Goal: Information Seeking & Learning: Find specific fact

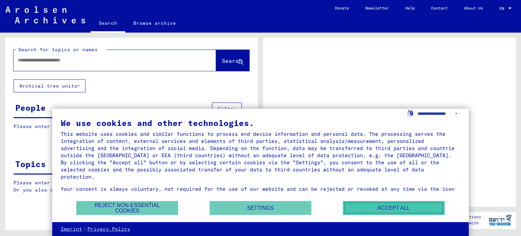
click at [405, 208] on button "Accept all" at bounding box center [394, 208] width 102 height 14
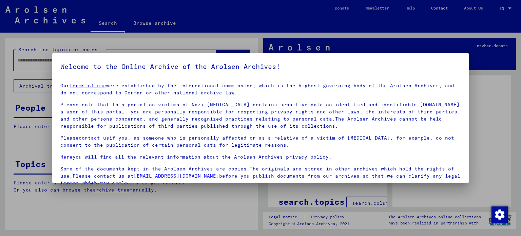
scroll to position [57, 0]
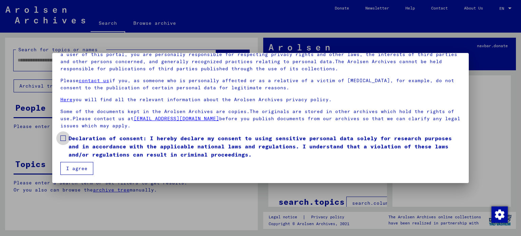
click at [64, 138] on span at bounding box center [62, 137] width 5 height 5
click at [79, 168] on button "I agree" at bounding box center [76, 168] width 33 height 13
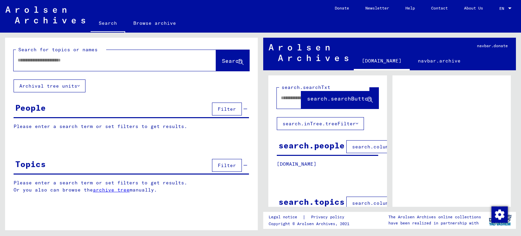
click at [86, 56] on div at bounding box center [107, 60] width 186 height 15
click at [83, 60] on input "text" at bounding box center [109, 60] width 182 height 7
type input "**********"
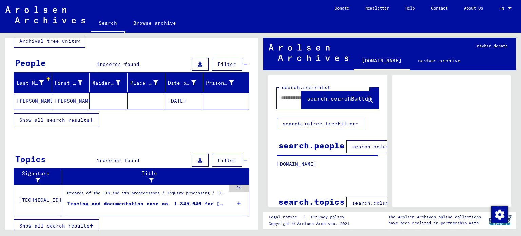
scroll to position [49, 0]
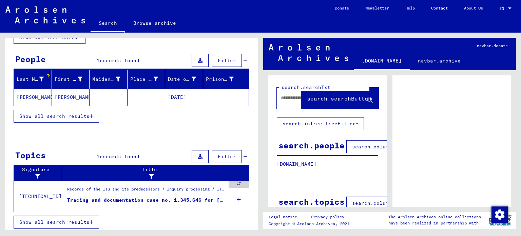
click at [82, 117] on span "Show all search results" at bounding box center [54, 116] width 70 height 6
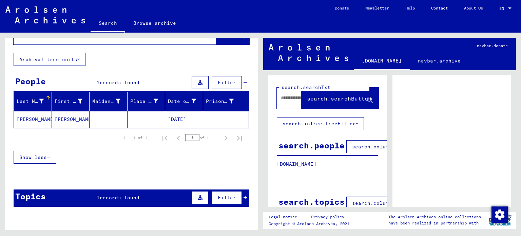
scroll to position [15, 0]
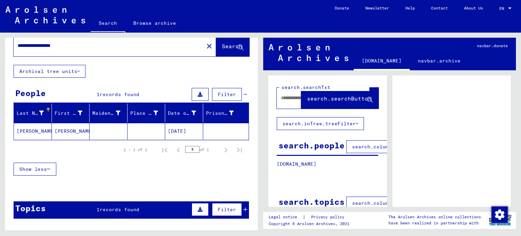
click at [68, 131] on mat-cell "[PERSON_NAME]" at bounding box center [71, 131] width 38 height 17
